Goal: Entertainment & Leisure: Consume media (video, audio)

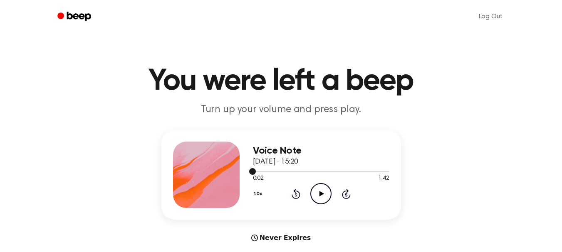
click at [252, 169] on span at bounding box center [252, 171] width 7 height 7
click at [324, 200] on icon "Play Audio" at bounding box center [320, 193] width 21 height 21
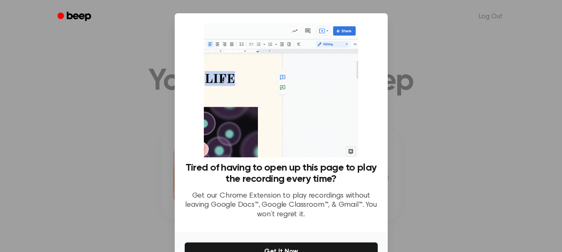
click at [443, 115] on div at bounding box center [281, 126] width 562 height 252
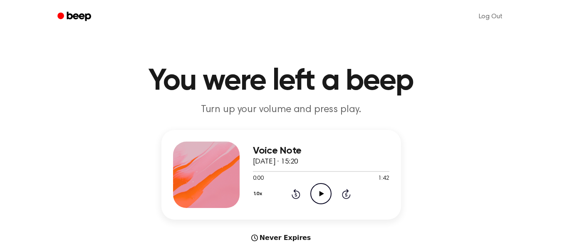
click at [325, 199] on icon "Play Audio" at bounding box center [320, 193] width 21 height 21
